Goal: Entertainment & Leisure: Consume media (video, audio)

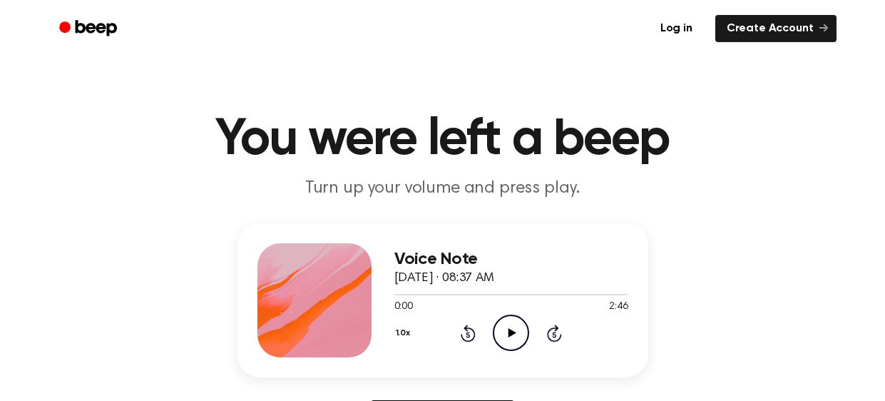
click at [517, 320] on icon "Play Audio" at bounding box center [511, 333] width 36 height 36
click at [511, 337] on icon "Pause Audio" at bounding box center [511, 333] width 36 height 36
click at [511, 337] on icon "Play Audio" at bounding box center [511, 333] width 36 height 36
click at [511, 337] on icon "Pause Audio" at bounding box center [511, 333] width 36 height 36
click at [511, 337] on icon "Play Audio" at bounding box center [511, 333] width 36 height 36
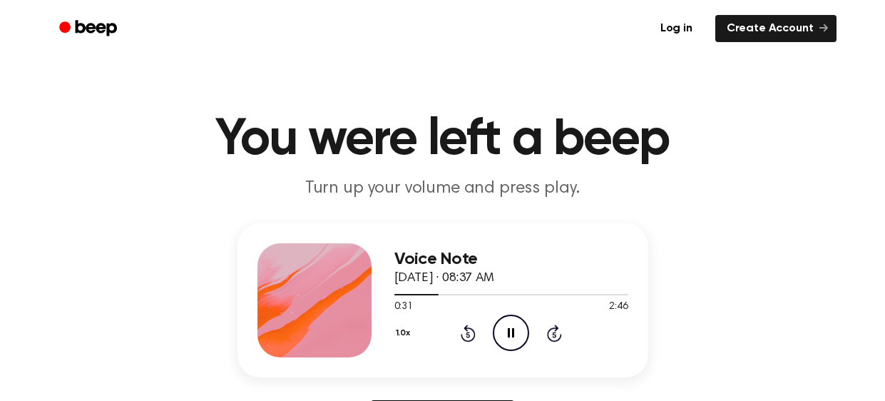
click at [511, 337] on icon "Pause Audio" at bounding box center [511, 333] width 36 height 36
click at [511, 337] on icon "Play Audio" at bounding box center [511, 333] width 36 height 36
click at [511, 337] on icon "Pause Audio" at bounding box center [511, 333] width 36 height 36
click at [511, 337] on icon "Play Audio" at bounding box center [511, 333] width 36 height 36
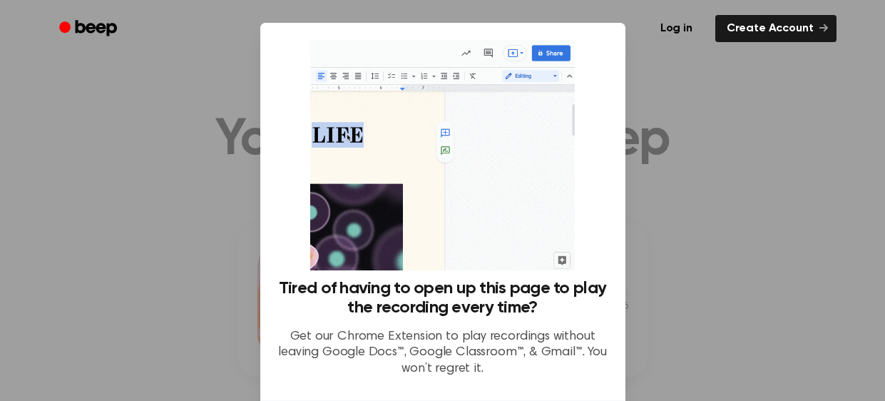
click at [748, 305] on div at bounding box center [442, 200] width 885 height 401
click at [681, 257] on div at bounding box center [442, 200] width 885 height 401
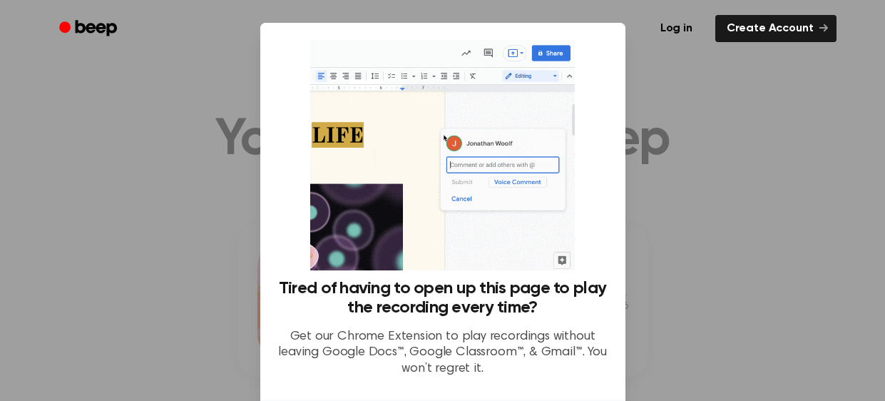
click at [681, 257] on div at bounding box center [442, 200] width 885 height 401
click at [741, 180] on div at bounding box center [442, 200] width 885 height 401
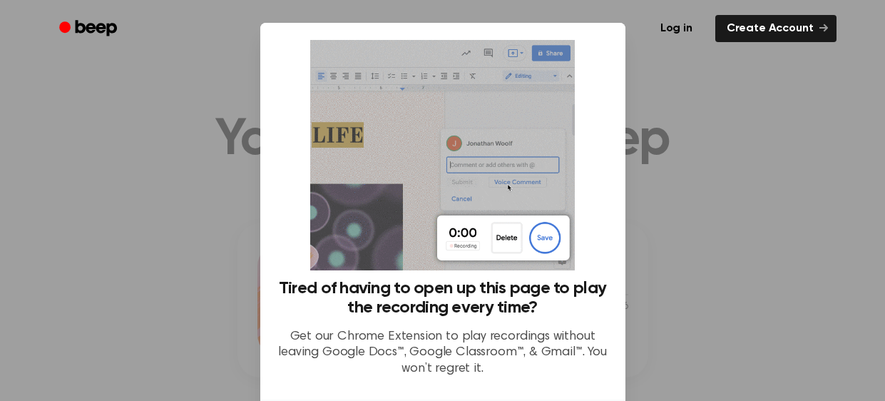
click at [741, 180] on div at bounding box center [442, 200] width 885 height 401
click at [740, 180] on div at bounding box center [442, 200] width 885 height 401
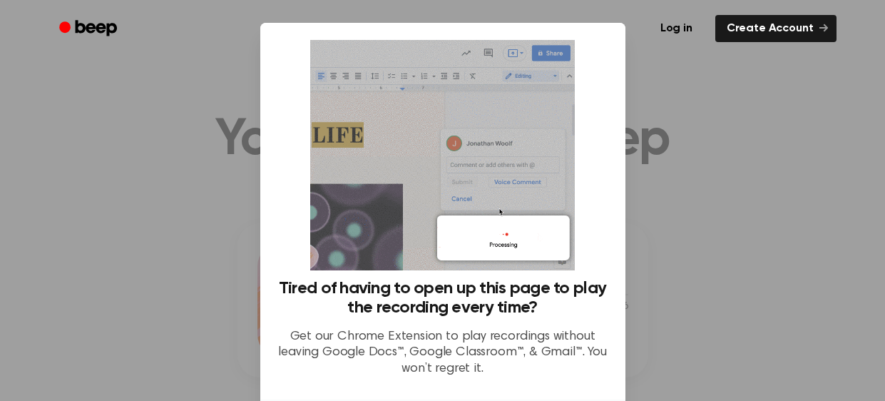
click at [740, 180] on div at bounding box center [442, 200] width 885 height 401
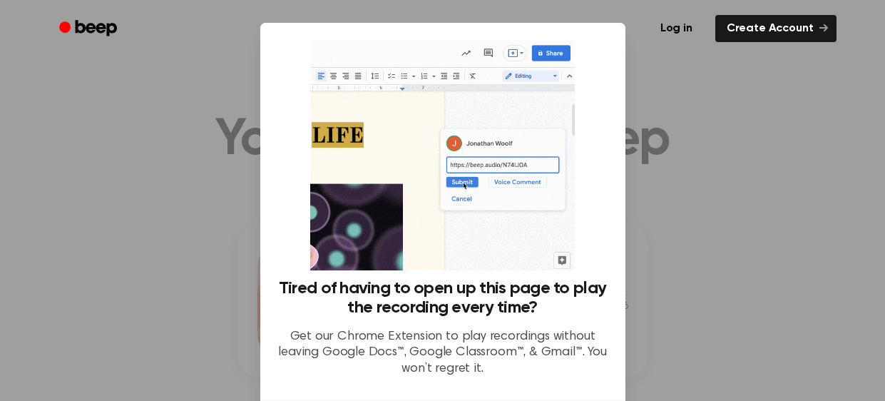
click at [740, 180] on div at bounding box center [442, 200] width 885 height 401
click at [660, 239] on div at bounding box center [442, 200] width 885 height 401
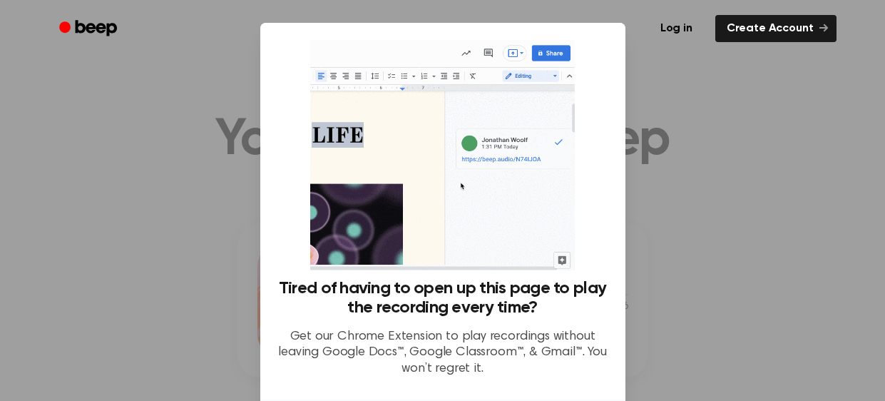
click at [508, 235] on img at bounding box center [442, 155] width 265 height 230
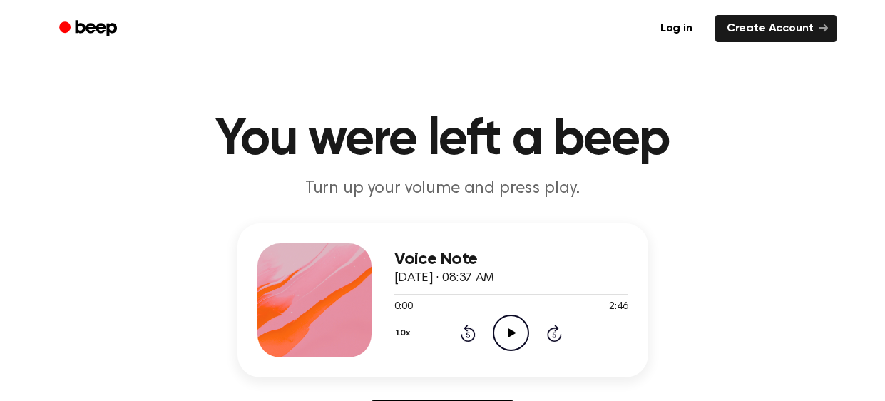
click at [509, 337] on icon at bounding box center [513, 332] width 8 height 9
click at [510, 337] on icon "Pause Audio" at bounding box center [511, 333] width 36 height 36
click at [510, 337] on icon "Play Audio" at bounding box center [511, 333] width 36 height 36
click at [510, 337] on icon "Pause Audio" at bounding box center [511, 333] width 36 height 36
click at [510, 337] on icon "Play Audio" at bounding box center [511, 333] width 36 height 36
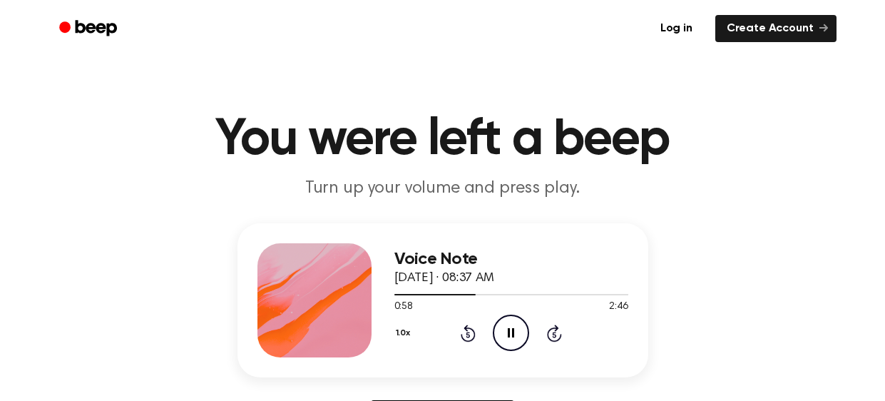
click at [512, 332] on icon "Pause Audio" at bounding box center [511, 333] width 36 height 36
click at [512, 332] on icon at bounding box center [513, 332] width 8 height 9
click at [513, 333] on icon at bounding box center [511, 332] width 6 height 9
click at [513, 333] on icon at bounding box center [513, 332] width 8 height 9
click at [513, 333] on icon at bounding box center [511, 332] width 6 height 9
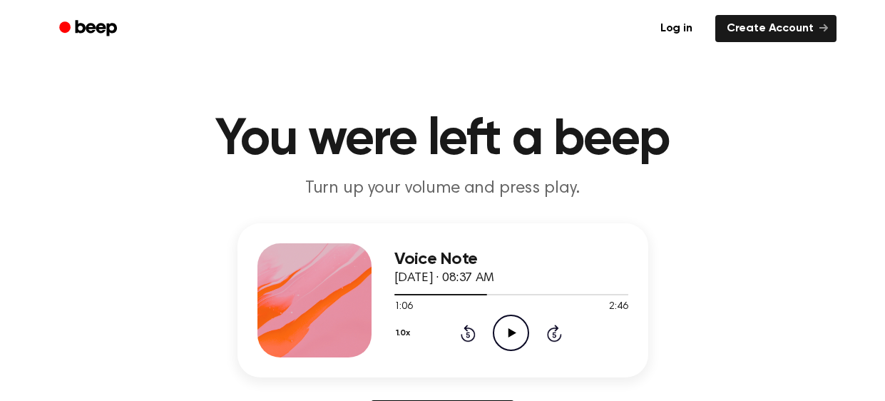
click at [513, 333] on icon at bounding box center [513, 332] width 8 height 9
click at [513, 333] on icon at bounding box center [511, 332] width 6 height 9
click at [513, 333] on icon at bounding box center [513, 332] width 8 height 9
click at [513, 333] on icon at bounding box center [511, 332] width 6 height 9
click at [513, 333] on icon at bounding box center [513, 332] width 8 height 9
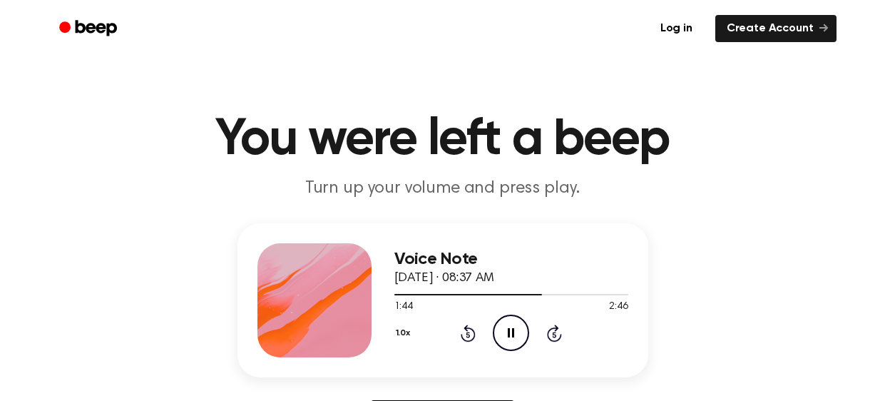
click at [514, 334] on icon at bounding box center [511, 332] width 6 height 9
click at [514, 334] on icon at bounding box center [513, 332] width 8 height 9
click at [514, 334] on icon at bounding box center [511, 332] width 6 height 9
click at [514, 334] on icon at bounding box center [513, 332] width 8 height 9
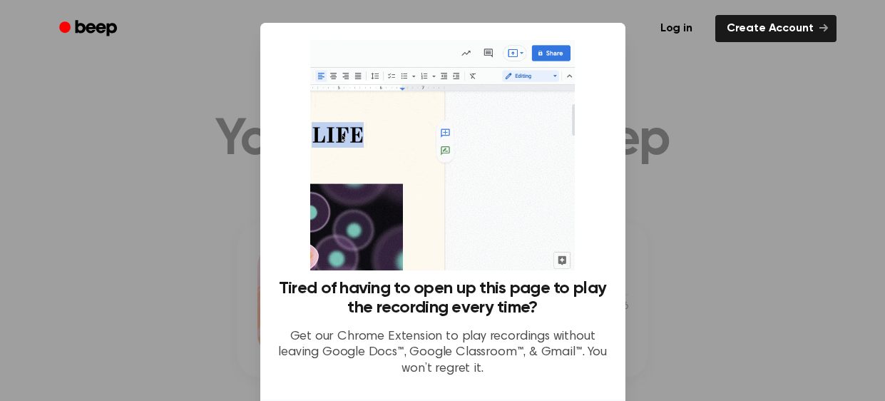
click at [698, 340] on div at bounding box center [442, 200] width 885 height 401
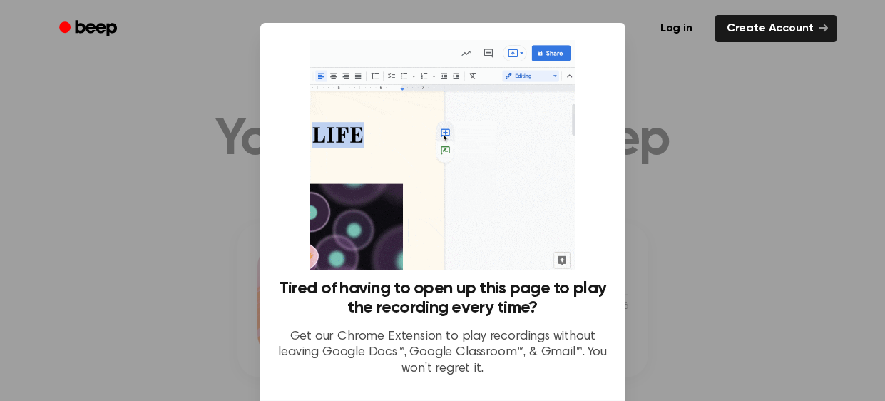
click at [698, 340] on div at bounding box center [442, 200] width 885 height 401
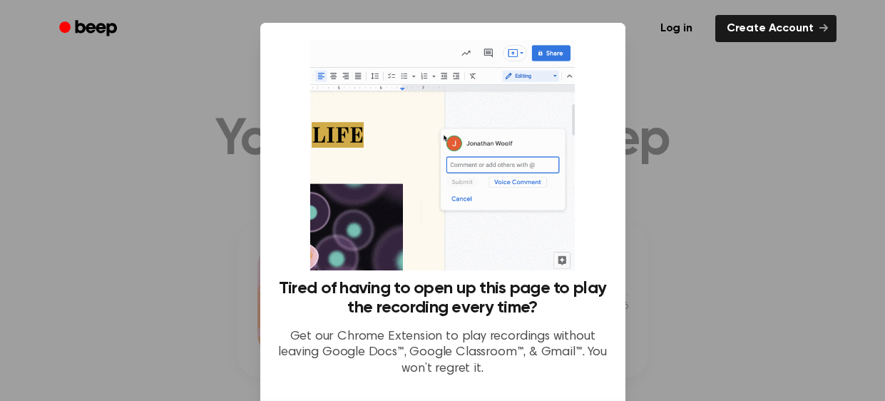
click at [698, 340] on div at bounding box center [442, 200] width 885 height 401
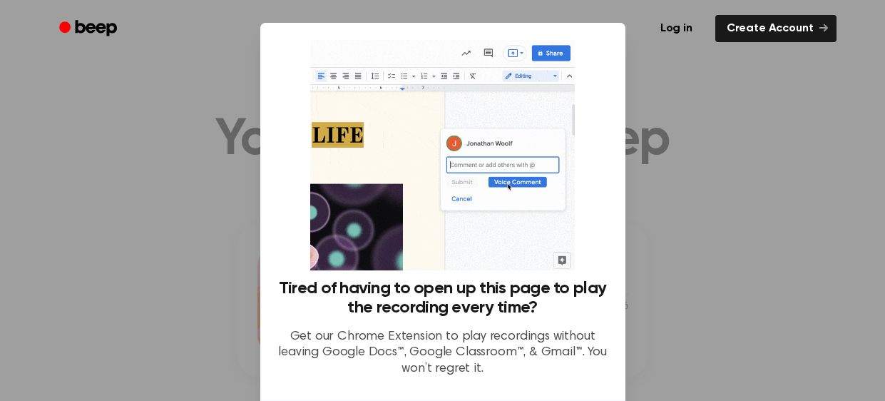
click at [698, 340] on div at bounding box center [442, 200] width 885 height 401
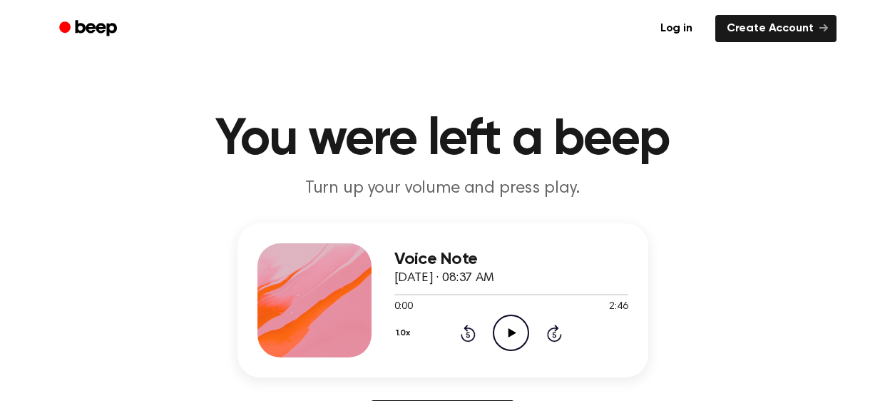
click at [505, 333] on icon "Play Audio" at bounding box center [511, 333] width 36 height 36
click at [552, 335] on icon "Skip 5 seconds" at bounding box center [555, 333] width 16 height 19
click at [553, 337] on icon at bounding box center [555, 335] width 4 height 6
click at [554, 337] on icon at bounding box center [555, 335] width 4 height 6
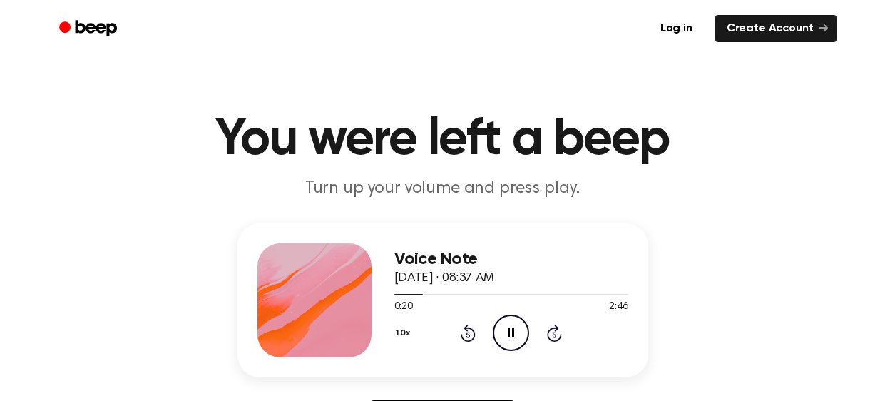
click at [555, 338] on icon "Skip 5 seconds" at bounding box center [555, 333] width 16 height 19
click at [555, 339] on icon "Skip 5 seconds" at bounding box center [555, 333] width 16 height 19
click at [555, 340] on icon "Skip 5 seconds" at bounding box center [555, 333] width 16 height 19
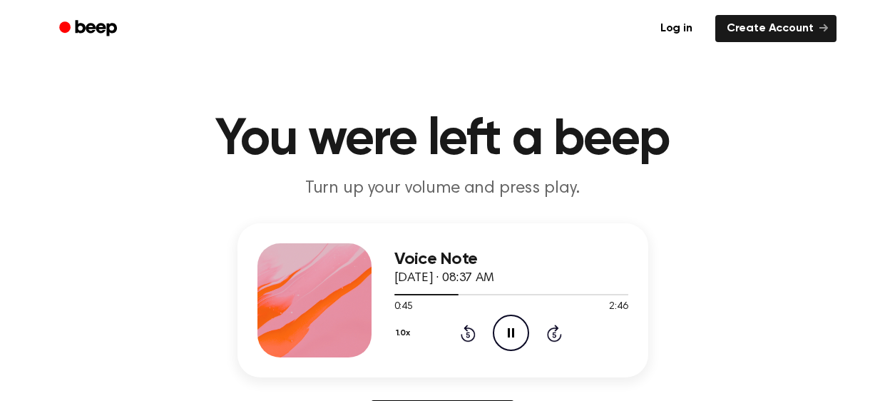
click at [554, 340] on icon "Skip 5 seconds" at bounding box center [555, 333] width 16 height 19
click at [554, 340] on icon at bounding box center [554, 333] width 15 height 17
click at [555, 336] on icon at bounding box center [555, 335] width 4 height 6
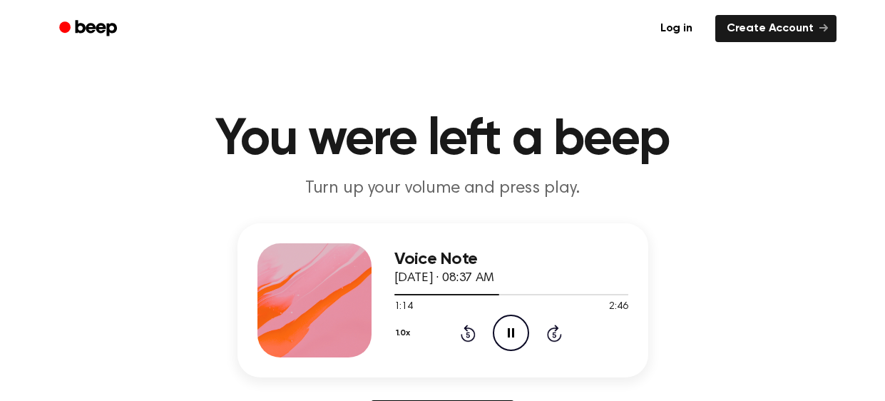
click at [555, 337] on icon at bounding box center [555, 335] width 4 height 6
click at [556, 337] on icon "Skip 5 seconds" at bounding box center [555, 333] width 16 height 19
click at [502, 330] on icon "Pause Audio" at bounding box center [511, 333] width 36 height 36
click at [502, 330] on icon "Play Audio" at bounding box center [511, 333] width 36 height 36
click at [502, 330] on icon "Pause Audio" at bounding box center [511, 333] width 36 height 36
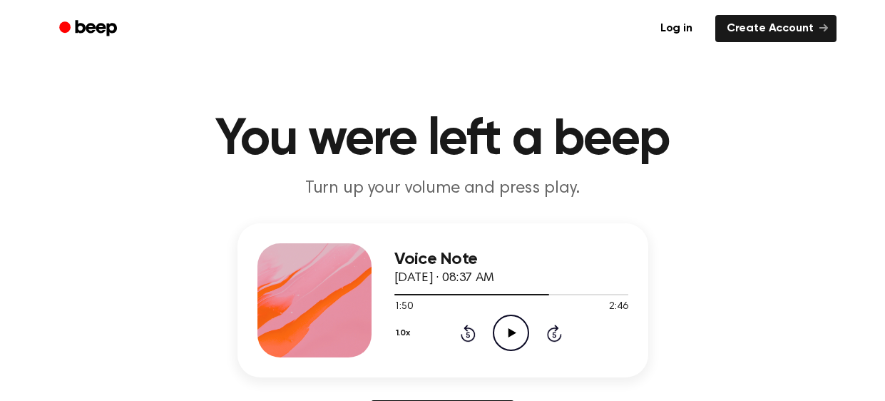
click at [502, 330] on icon "Play Audio" at bounding box center [511, 333] width 36 height 36
click at [500, 332] on icon "Pause Audio" at bounding box center [511, 333] width 36 height 36
click at [57, 306] on div "Voice Note September 25, 2025 · 08:37 AM 1:59 2:46 Your browser does not suppor…" at bounding box center [442, 333] width 851 height 221
click at [515, 330] on icon "Play Audio" at bounding box center [511, 333] width 36 height 36
click at [515, 330] on icon "Pause Audio" at bounding box center [511, 333] width 36 height 36
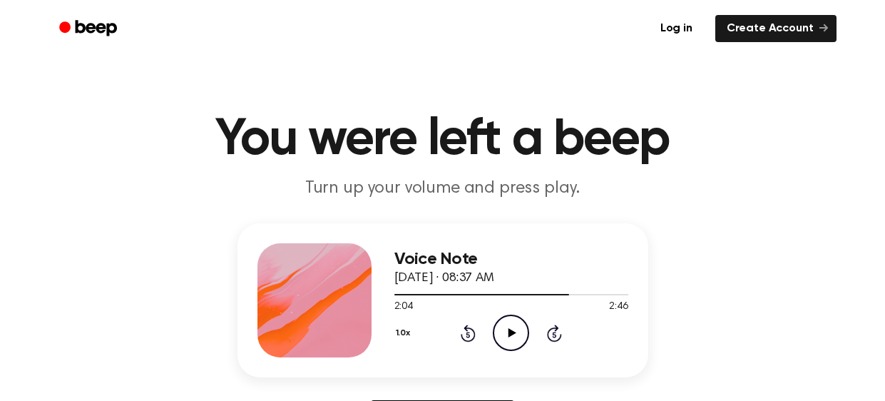
click at [515, 330] on icon "Play Audio" at bounding box center [511, 333] width 36 height 36
click at [515, 330] on icon "Pause Audio" at bounding box center [511, 333] width 36 height 36
click at [515, 330] on icon "Play Audio" at bounding box center [511, 333] width 36 height 36
click at [515, 330] on icon "Pause Audio" at bounding box center [511, 333] width 36 height 36
click at [518, 338] on icon "Play Audio" at bounding box center [511, 333] width 36 height 36
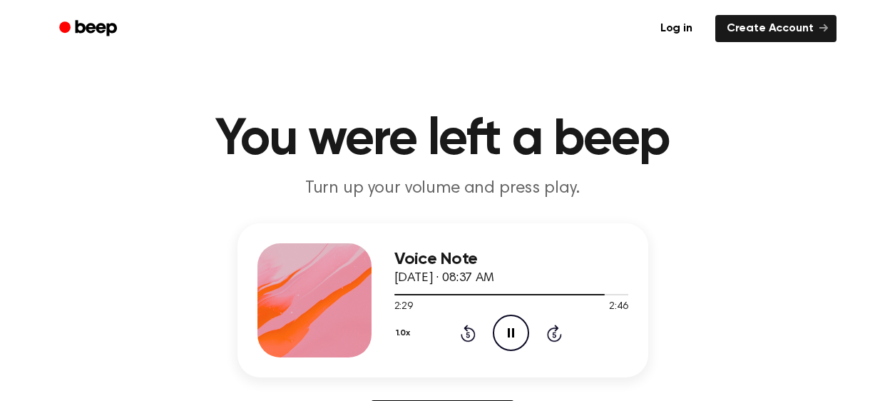
click at [518, 338] on icon "Pause Audio" at bounding box center [511, 333] width 36 height 36
